Goal: Information Seeking & Learning: Learn about a topic

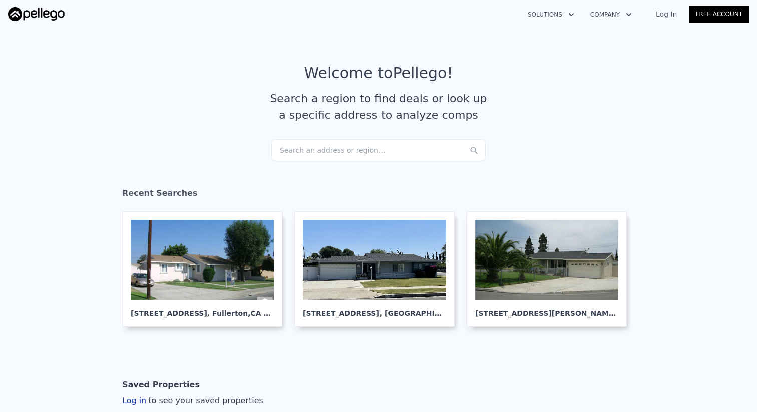
click at [403, 146] on div "Search an address or region..." at bounding box center [378, 150] width 214 height 22
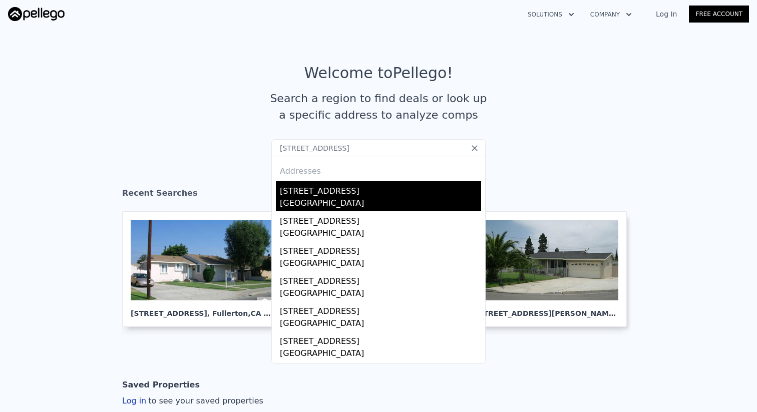
type input "[STREET_ADDRESS]"
click at [367, 204] on div "[GEOGRAPHIC_DATA]" at bounding box center [380, 204] width 201 height 14
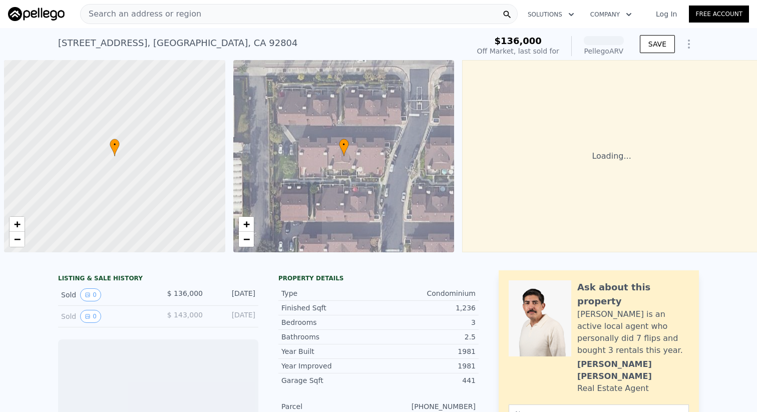
scroll to position [0, 4]
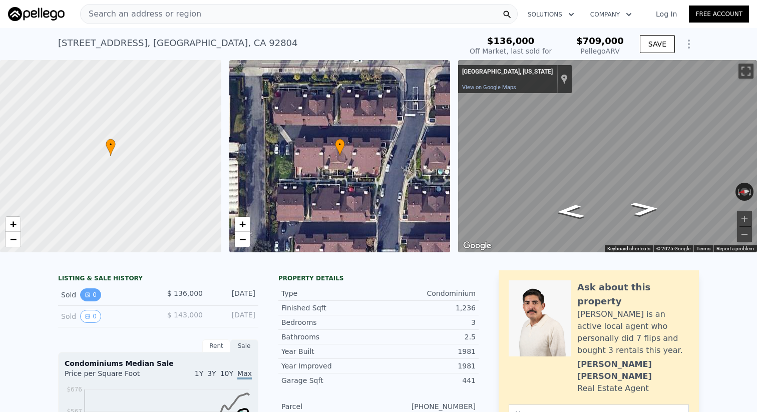
click at [95, 291] on button "0" at bounding box center [90, 294] width 21 height 13
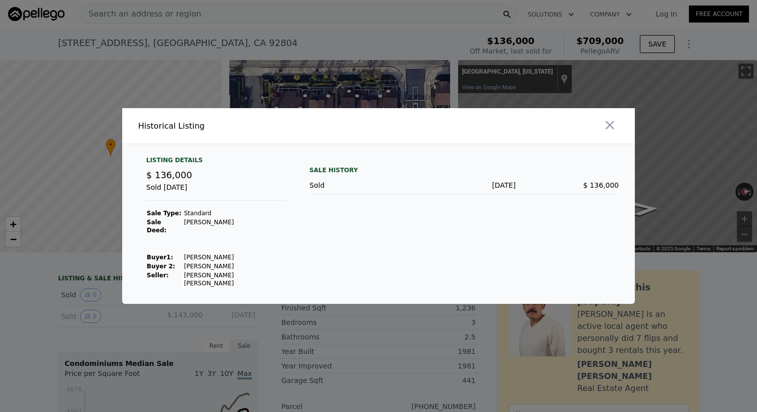
click at [200, 260] on td "[PERSON_NAME]" at bounding box center [234, 257] width 102 height 9
click at [0, 0] on div "​ Historical Listing Listing Details $ 136,000 Sold [DATE] Sale Type: Standard …" at bounding box center [378, 206] width 757 height 412
click at [188, 267] on td "[PERSON_NAME]" at bounding box center [234, 266] width 102 height 9
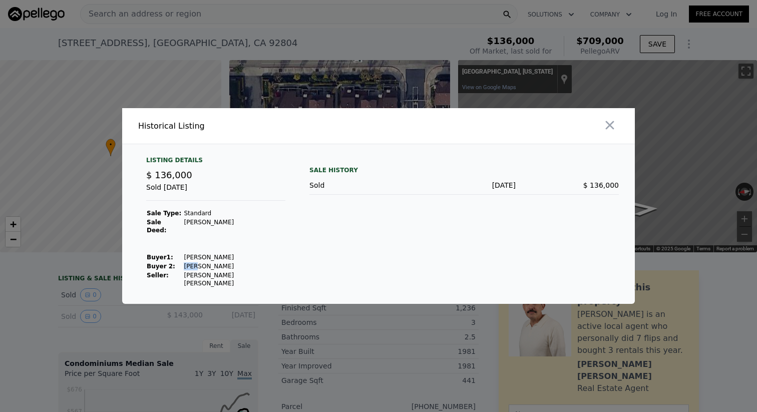
click at [188, 267] on td "[PERSON_NAME]" at bounding box center [234, 266] width 102 height 9
click at [0, 0] on div "​ Historical Listing Listing Details $ 136,000 Sold [DATE] Sale Type: Standard …" at bounding box center [378, 206] width 757 height 412
click at [603, 131] on icon "button" at bounding box center [609, 125] width 14 height 14
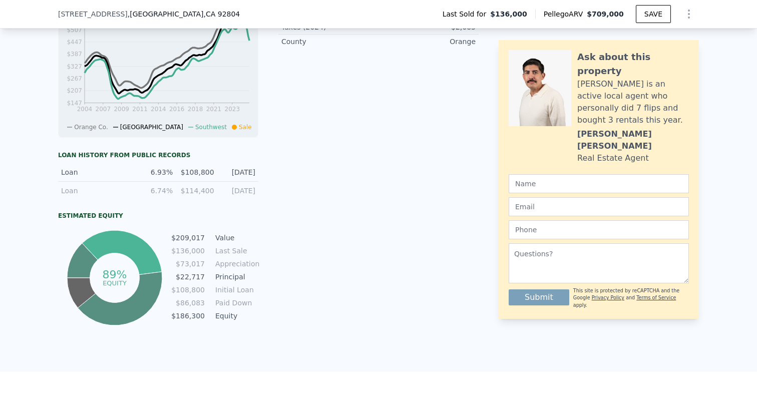
scroll to position [391, 0]
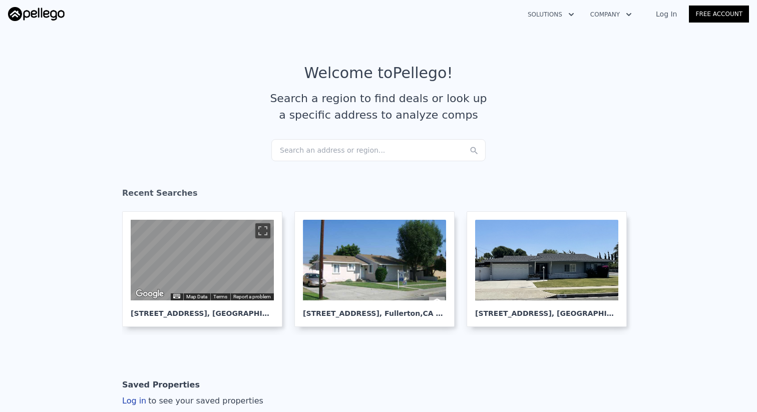
click at [397, 149] on div "Search an address or region..." at bounding box center [378, 150] width 214 height 22
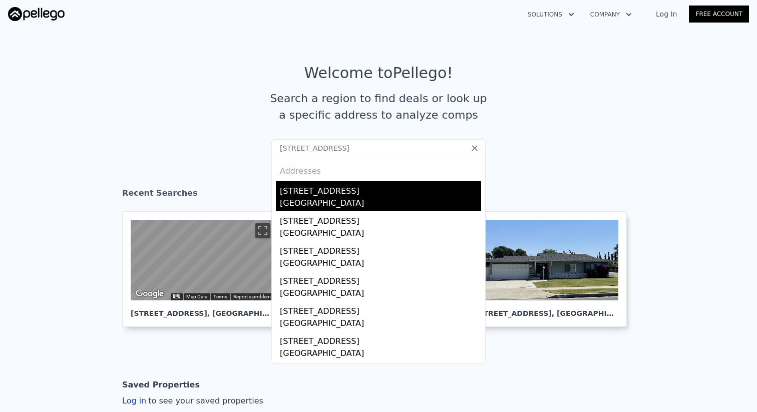
type input "[STREET_ADDRESS]"
click at [349, 204] on div "[GEOGRAPHIC_DATA]" at bounding box center [380, 204] width 201 height 14
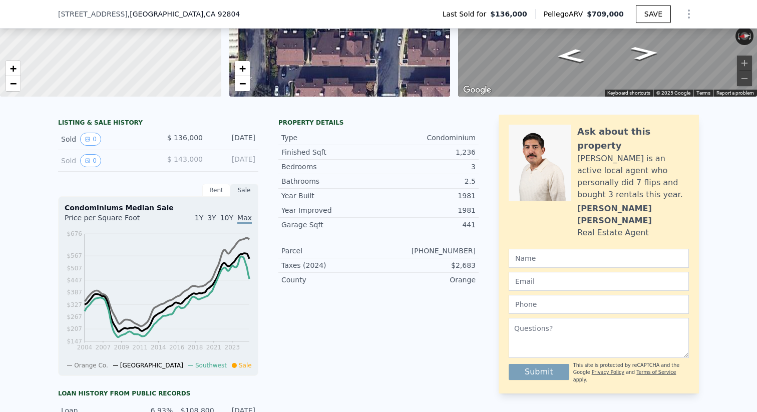
scroll to position [154, 0]
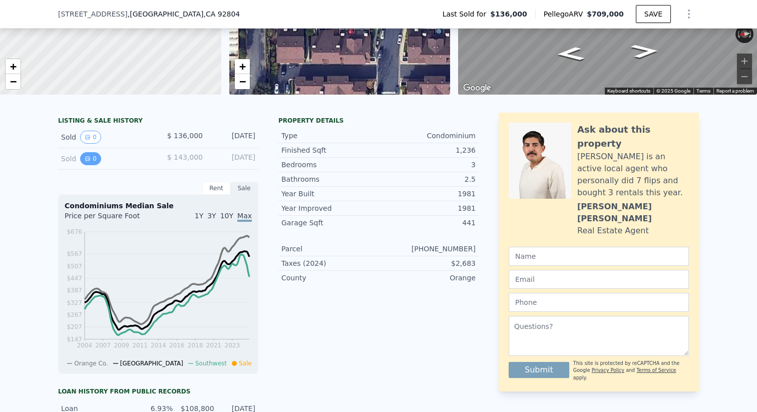
click at [92, 161] on button "0" at bounding box center [90, 158] width 21 height 13
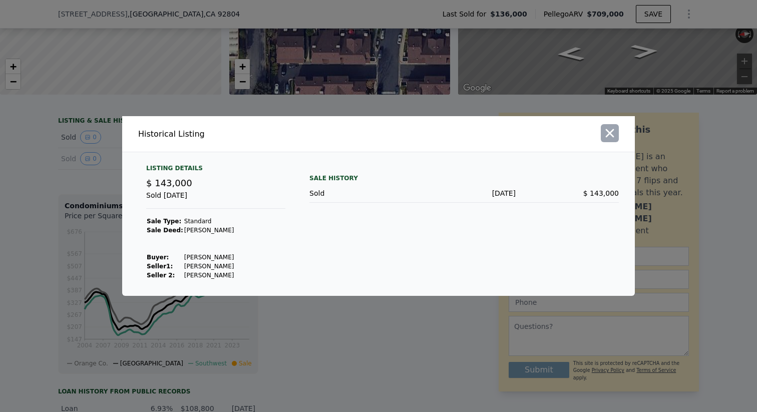
click at [611, 131] on icon "button" at bounding box center [609, 133] width 9 height 9
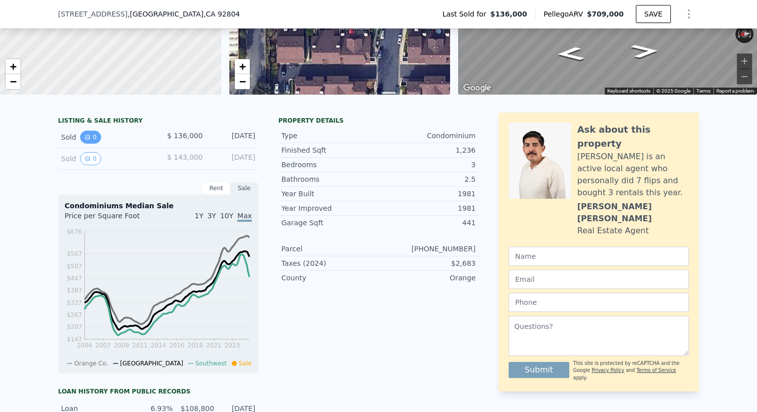
click at [84, 140] on button "0" at bounding box center [90, 137] width 21 height 13
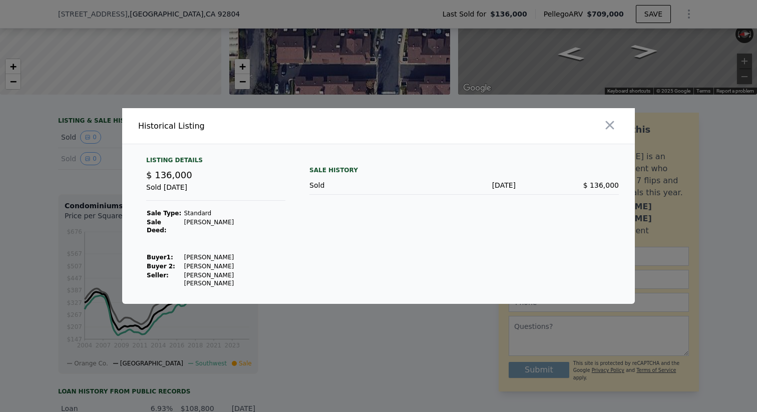
click at [209, 276] on td "[PERSON_NAME] [PERSON_NAME]" at bounding box center [234, 279] width 102 height 17
click at [0, 0] on div "​ Historical Listing Listing Details $ 136,000 Sold [DATE] Sale Type: Standard …" at bounding box center [378, 206] width 757 height 412
click at [520, 217] on div "Sale History Sold Jul 7, 1998 $ 136,000" at bounding box center [463, 222] width 309 height 132
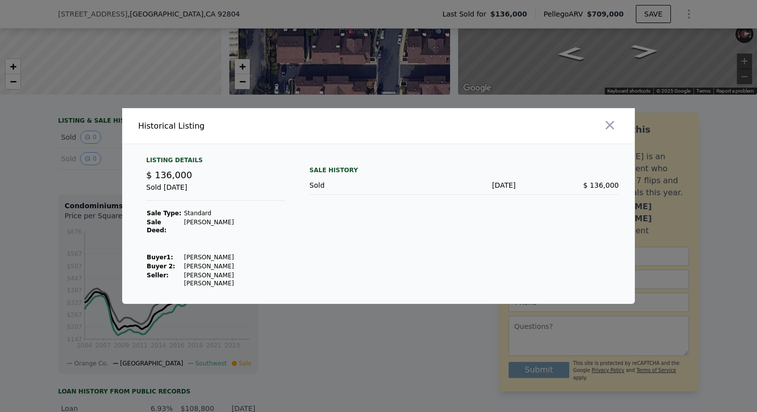
click at [622, 129] on div at bounding box center [508, 126] width 252 height 36
click at [608, 132] on icon "button" at bounding box center [609, 125] width 14 height 14
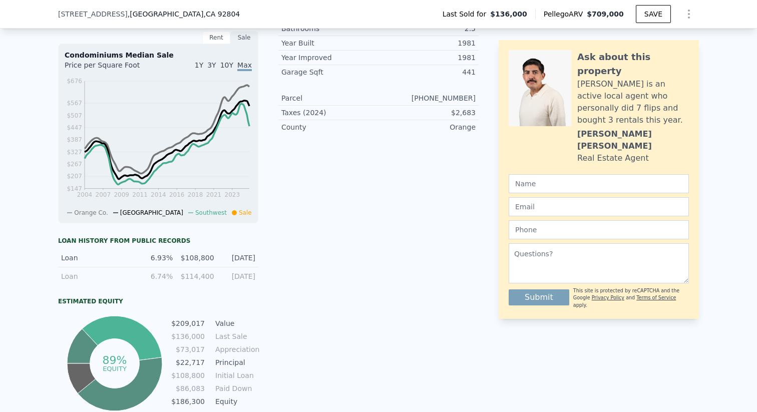
scroll to position [298, 0]
